Goal: Transaction & Acquisition: Purchase product/service

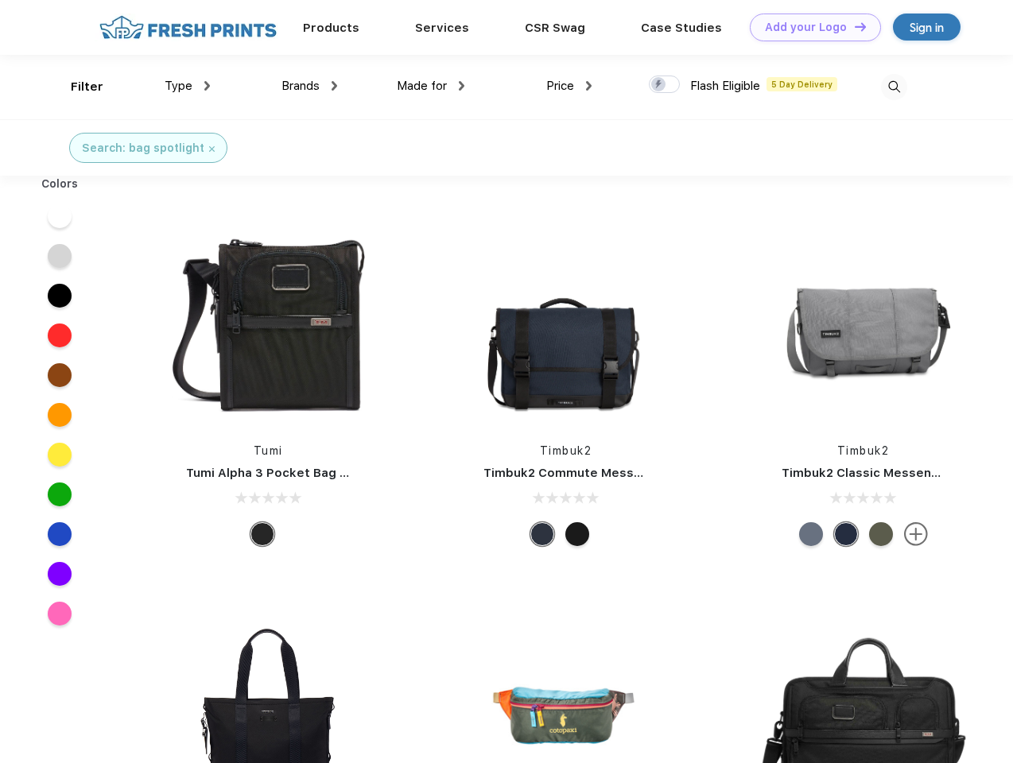
click at [809, 27] on link "Add your Logo Design Tool" at bounding box center [815, 28] width 131 height 28
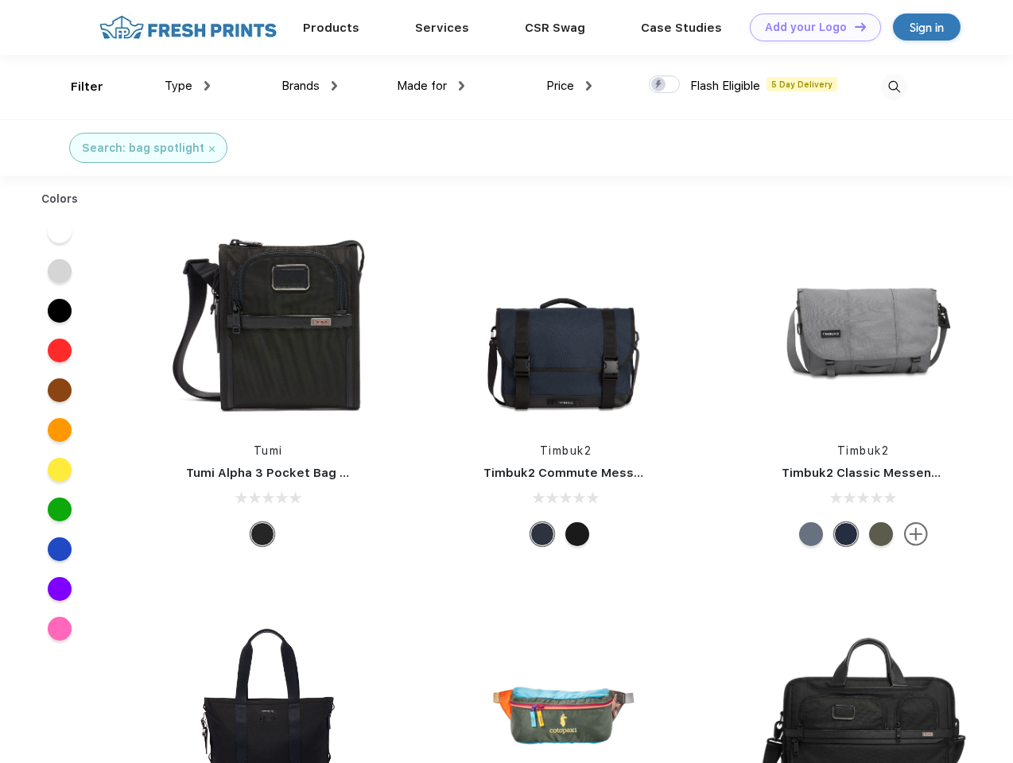
click at [0, 0] on div "Design Tool" at bounding box center [0, 0] width 0 height 0
click at [853, 26] on link "Add your Logo Design Tool" at bounding box center [815, 28] width 131 height 28
click at [76, 87] on div "Filter" at bounding box center [87, 87] width 33 height 18
click at [188, 86] on span "Type" at bounding box center [179, 86] width 28 height 14
click at [309, 86] on span "Brands" at bounding box center [300, 86] width 38 height 14
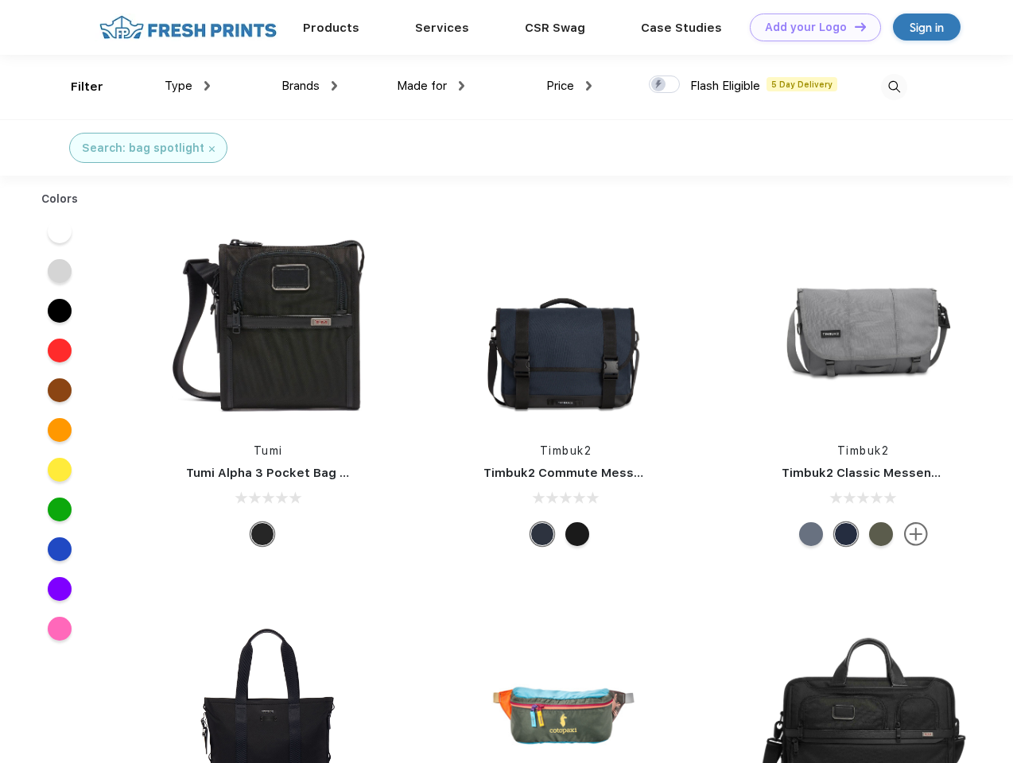
click at [431, 86] on span "Made for" at bounding box center [422, 86] width 50 height 14
click at [569, 86] on span "Price" at bounding box center [560, 86] width 28 height 14
click at [665, 85] on div at bounding box center [664, 84] width 31 height 17
click at [659, 85] on input "checkbox" at bounding box center [654, 80] width 10 height 10
click at [894, 87] on img at bounding box center [894, 87] width 26 height 26
